Goal: Task Accomplishment & Management: Complete application form

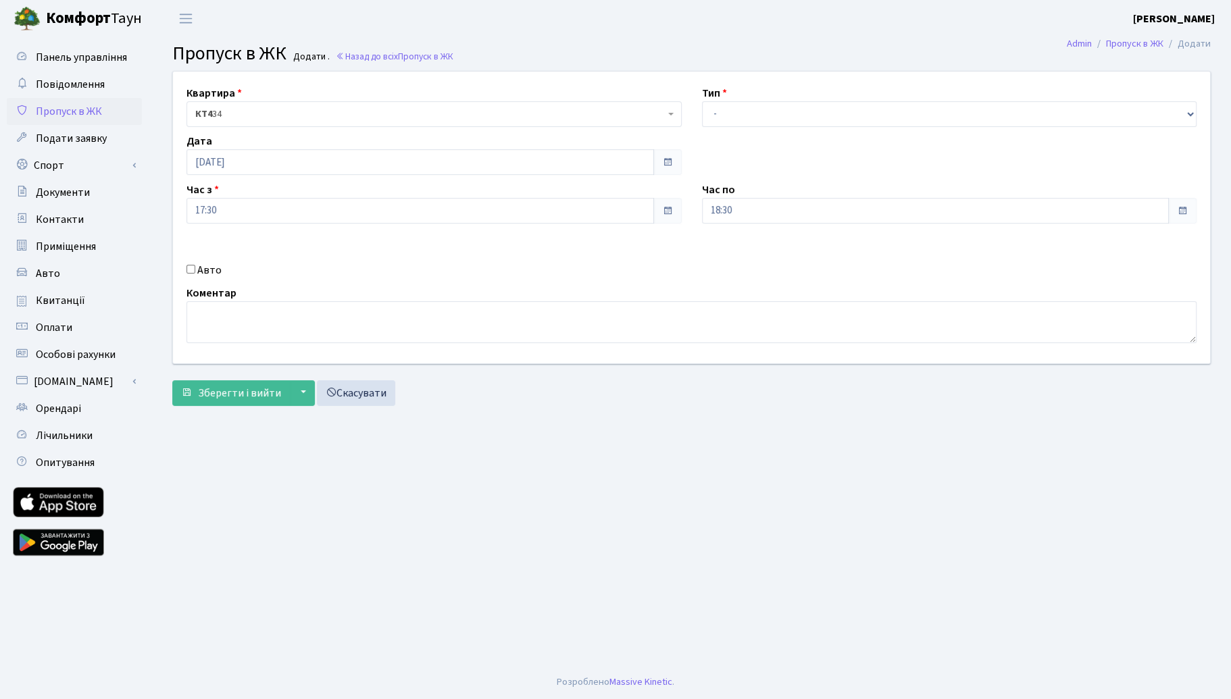
select select "2"
click at [702, 101] on select "- Доставка Таксі Гості Сервіс" at bounding box center [949, 114] width 495 height 26
click at [212, 279] on div "Квартира <b>КТ4</b>&nbsp;&nbsp;&nbsp;34 <b>КТ4</b>&nbsp;&nbsp;&nbsp;1-28 КТ4 34…" at bounding box center [692, 218] width 1058 height 292
click at [200, 268] on label "Авто" at bounding box center [209, 270] width 24 height 16
click at [195, 268] on input "Авто" at bounding box center [191, 269] width 9 height 9
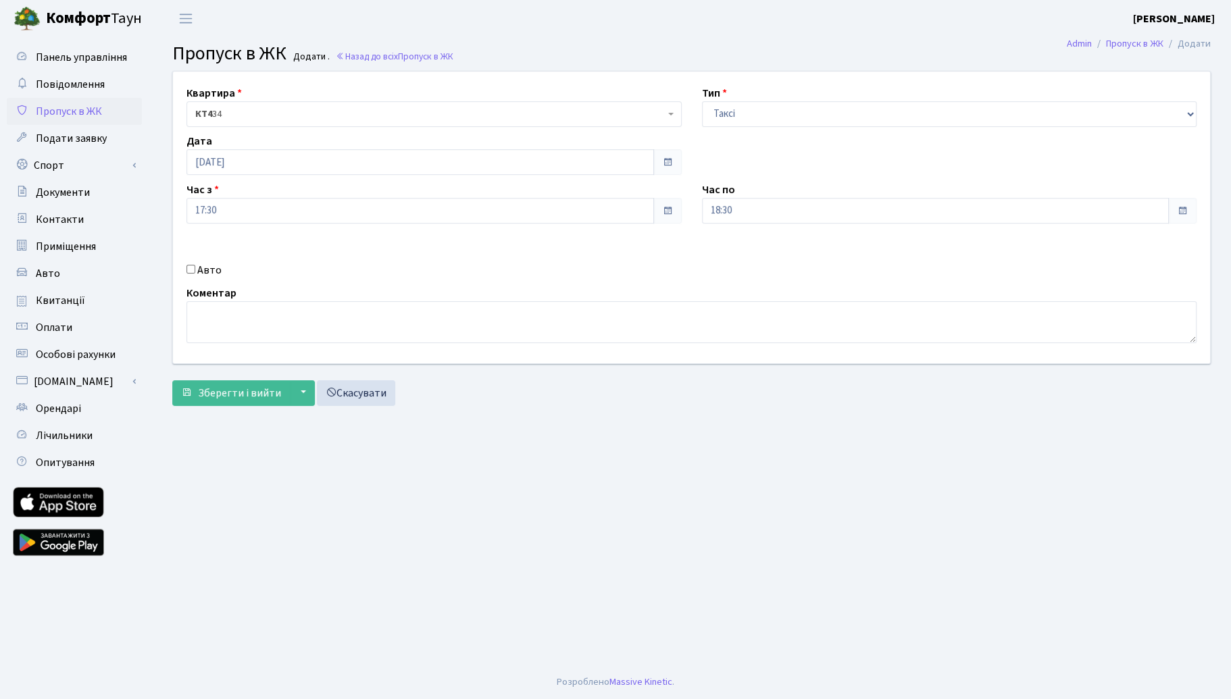
checkbox input "true"
click at [777, 268] on input "text" at bounding box center [949, 259] width 495 height 26
type input "d"
type input "KA8171PE"
click at [229, 389] on span "Зберегти і вийти" at bounding box center [239, 393] width 83 height 15
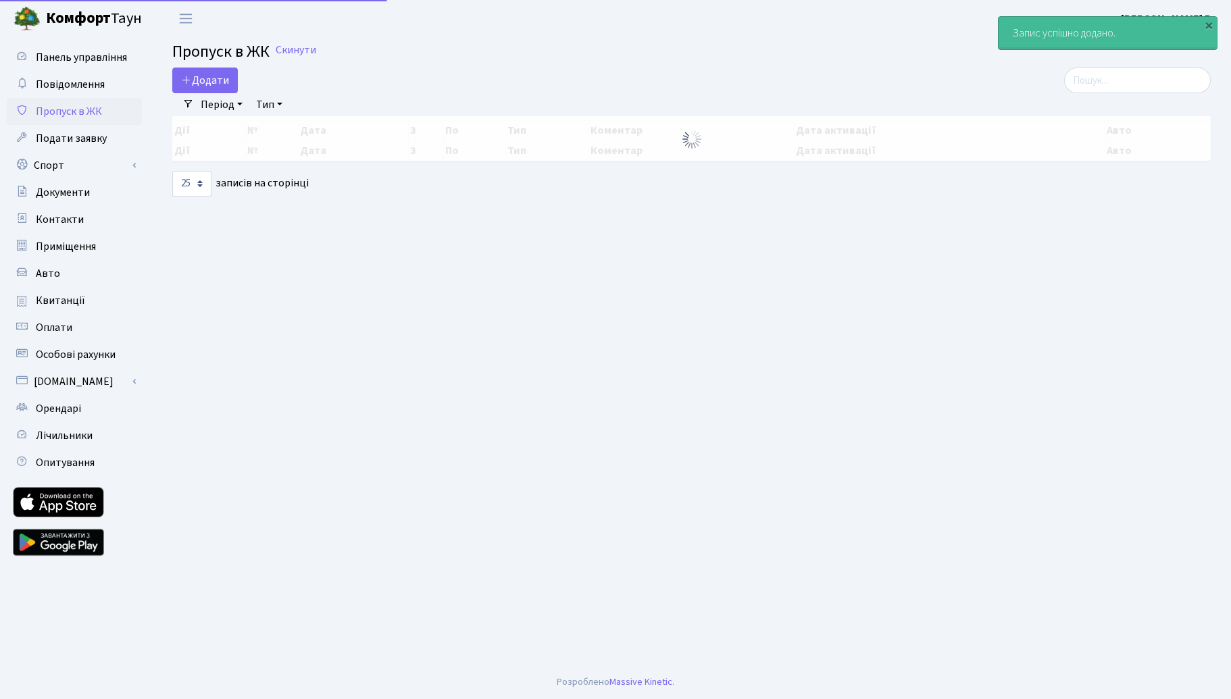
select select "25"
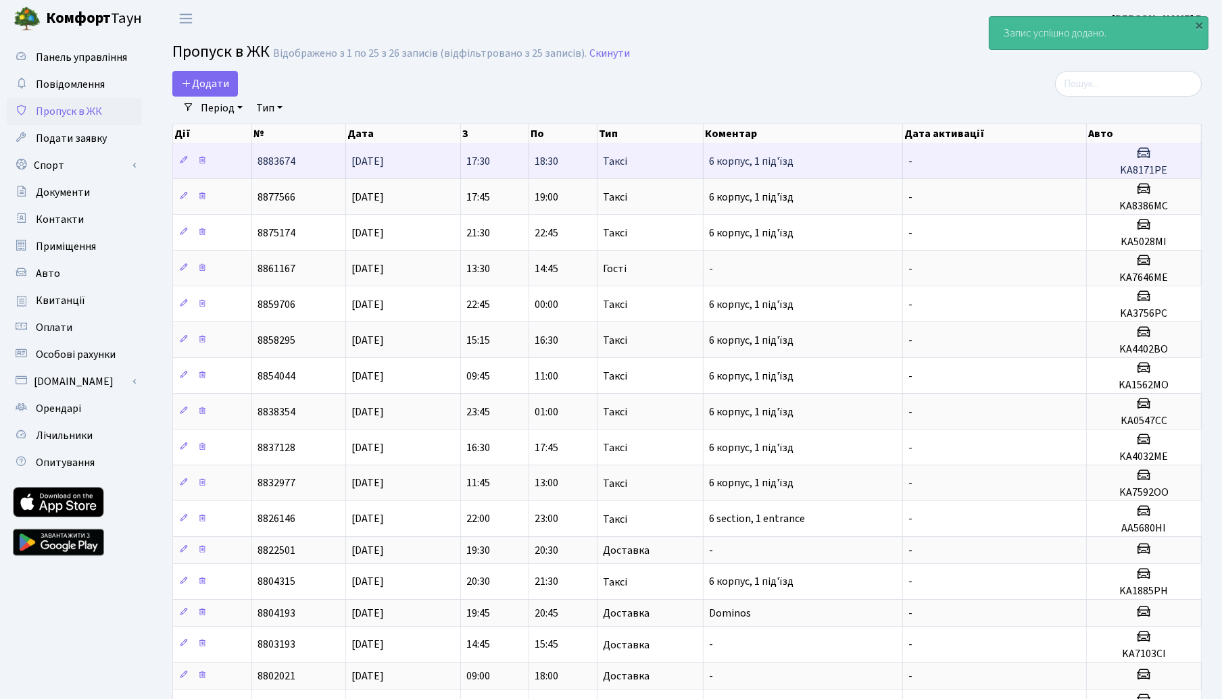
click at [608, 169] on td "Таксі" at bounding box center [650, 160] width 106 height 35
